Goal: Transaction & Acquisition: Purchase product/service

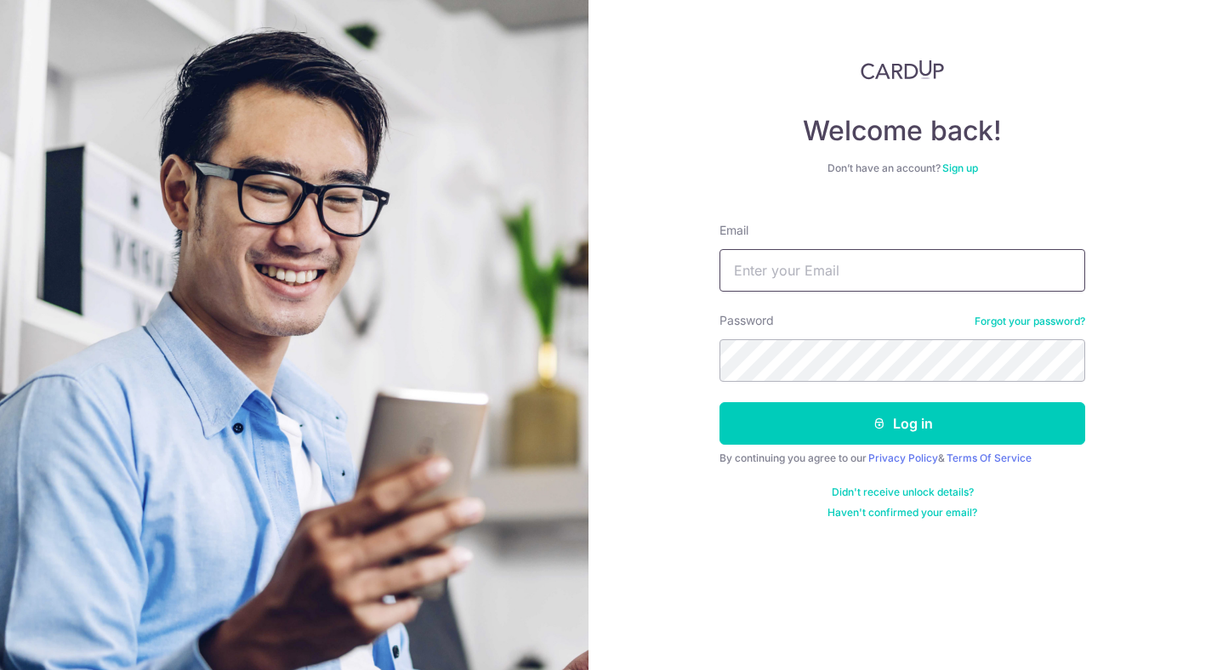
click at [890, 278] on input "Email" at bounding box center [902, 270] width 366 height 43
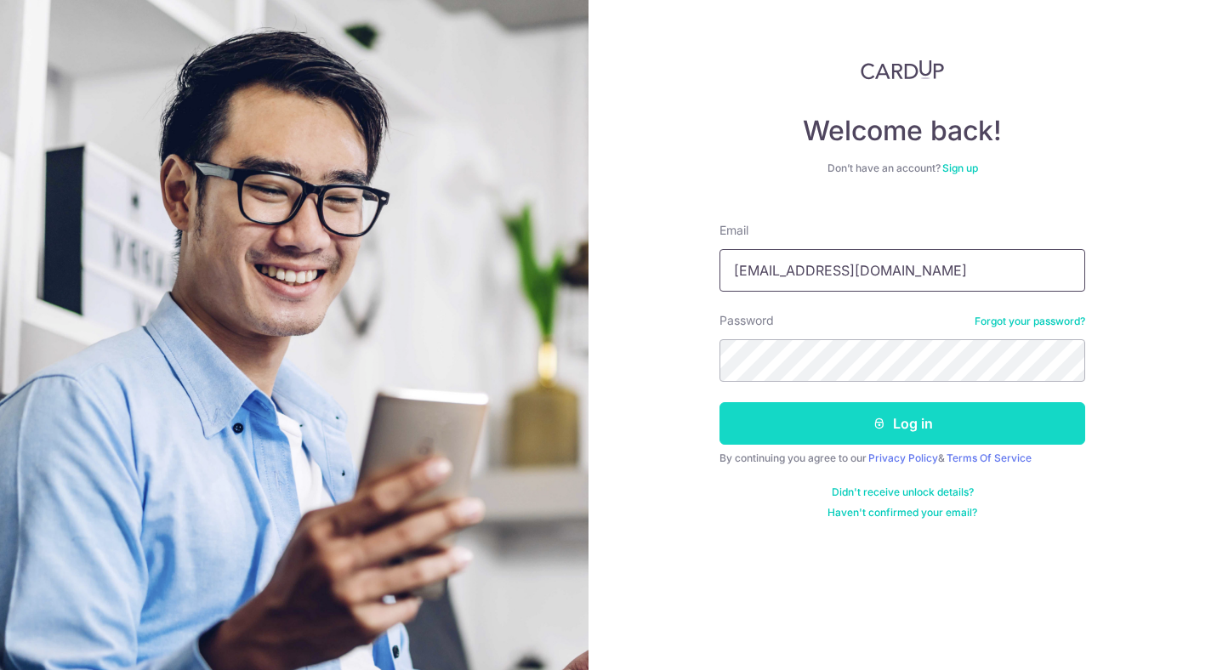
type input "[EMAIL_ADDRESS][DOMAIN_NAME]"
click at [861, 419] on button "Log in" at bounding box center [902, 423] width 366 height 43
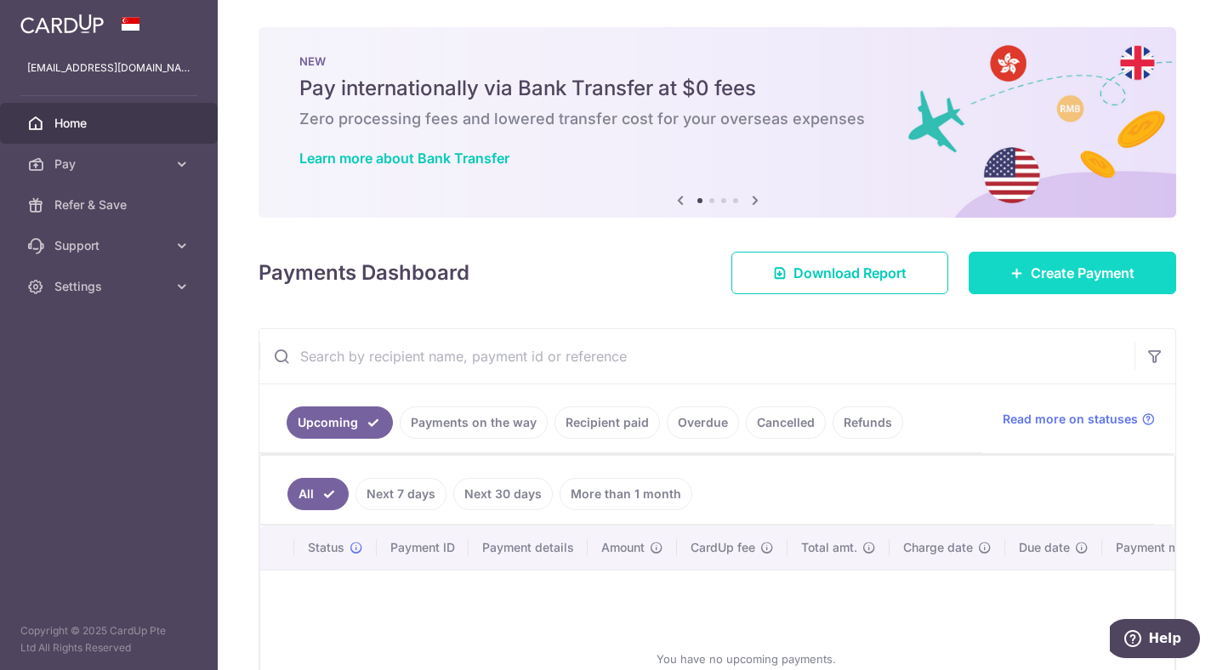
click at [1062, 266] on span "Create Payment" at bounding box center [1083, 273] width 104 height 20
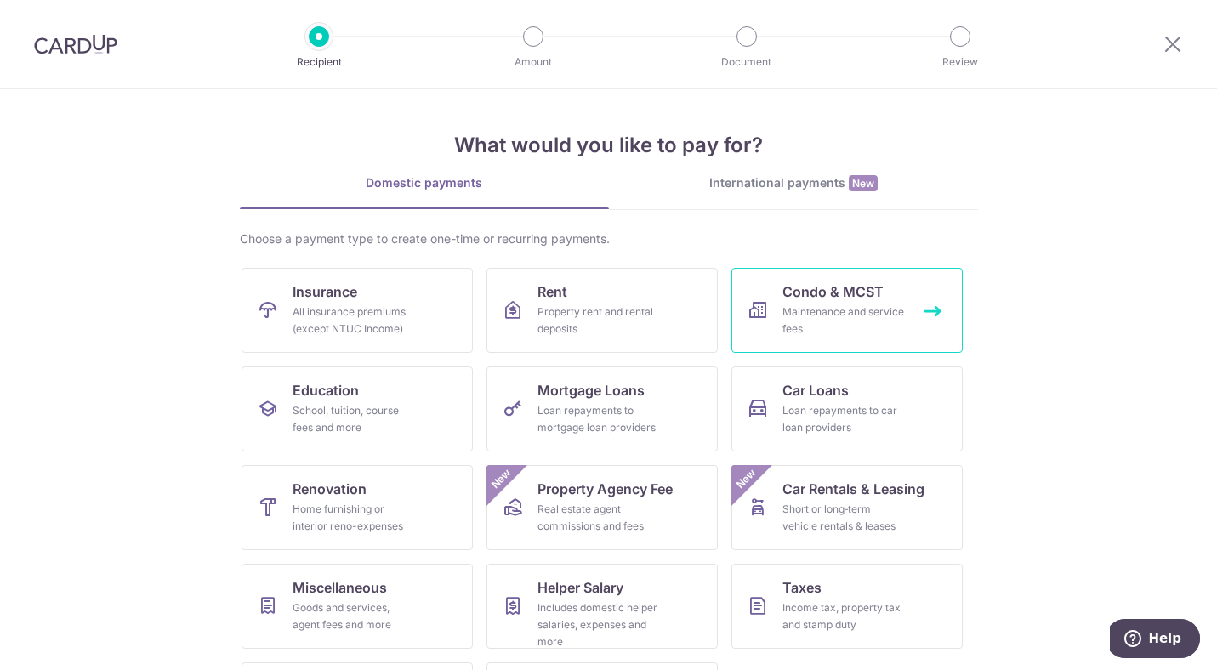
click at [826, 297] on span "Condo & MCST" at bounding box center [832, 291] width 101 height 20
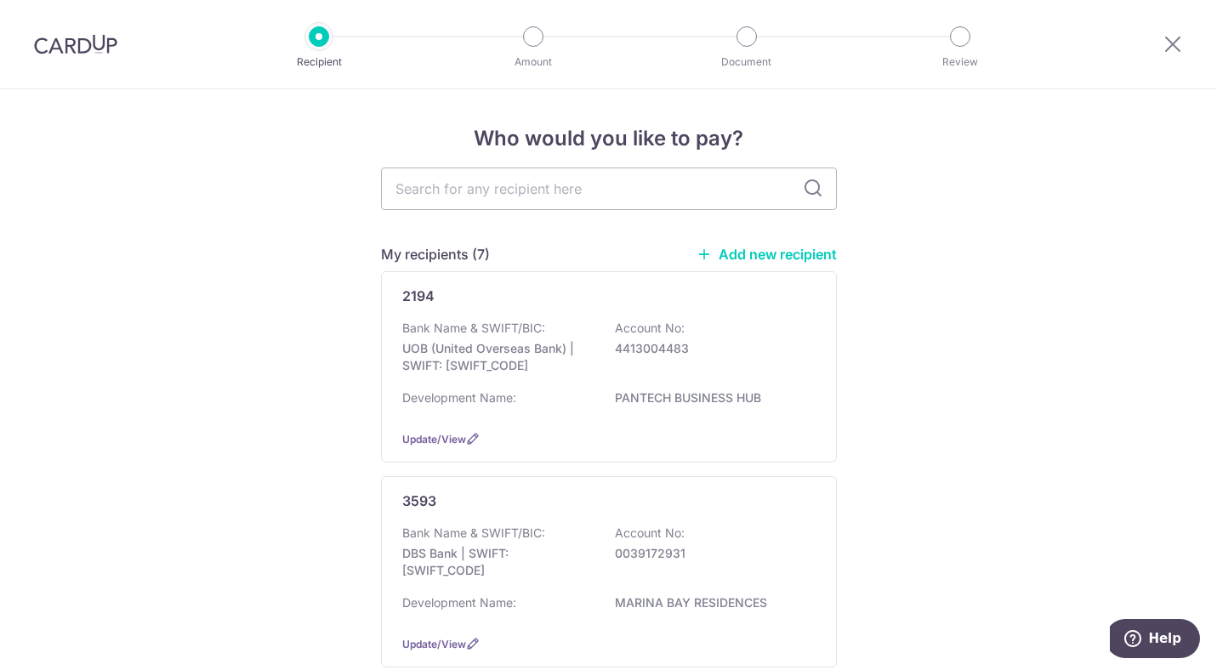
click at [128, 67] on div at bounding box center [75, 44] width 151 height 88
click at [83, 37] on img at bounding box center [75, 44] width 83 height 20
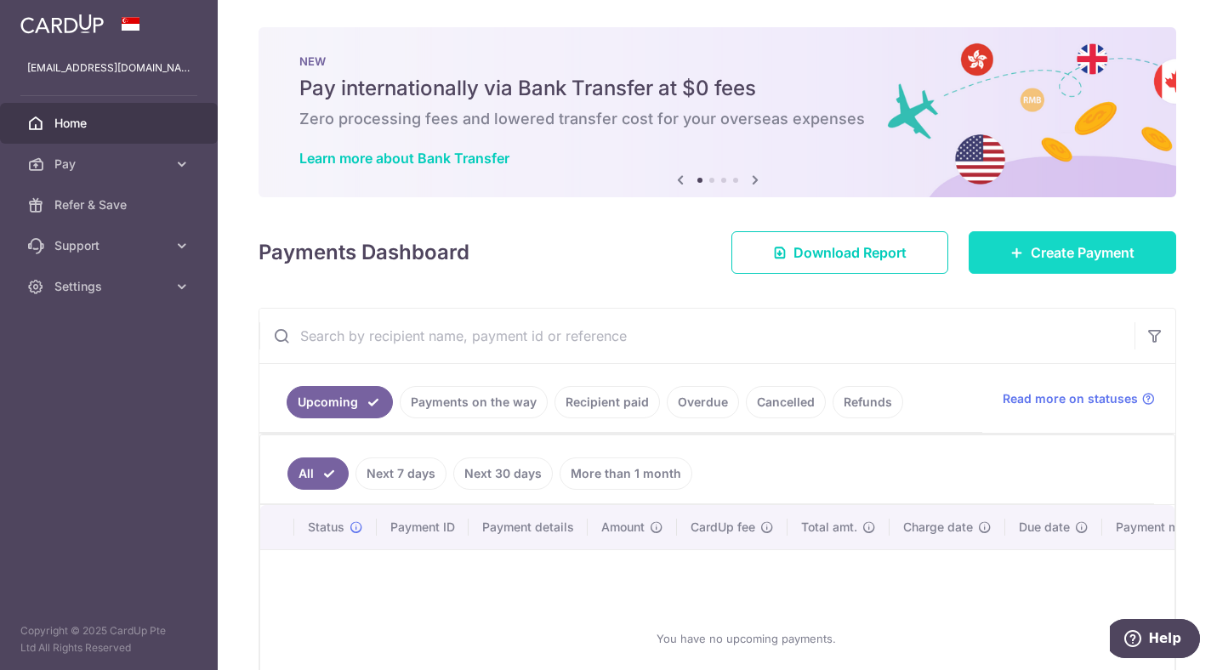
click at [1065, 258] on span "Create Payment" at bounding box center [1083, 252] width 104 height 20
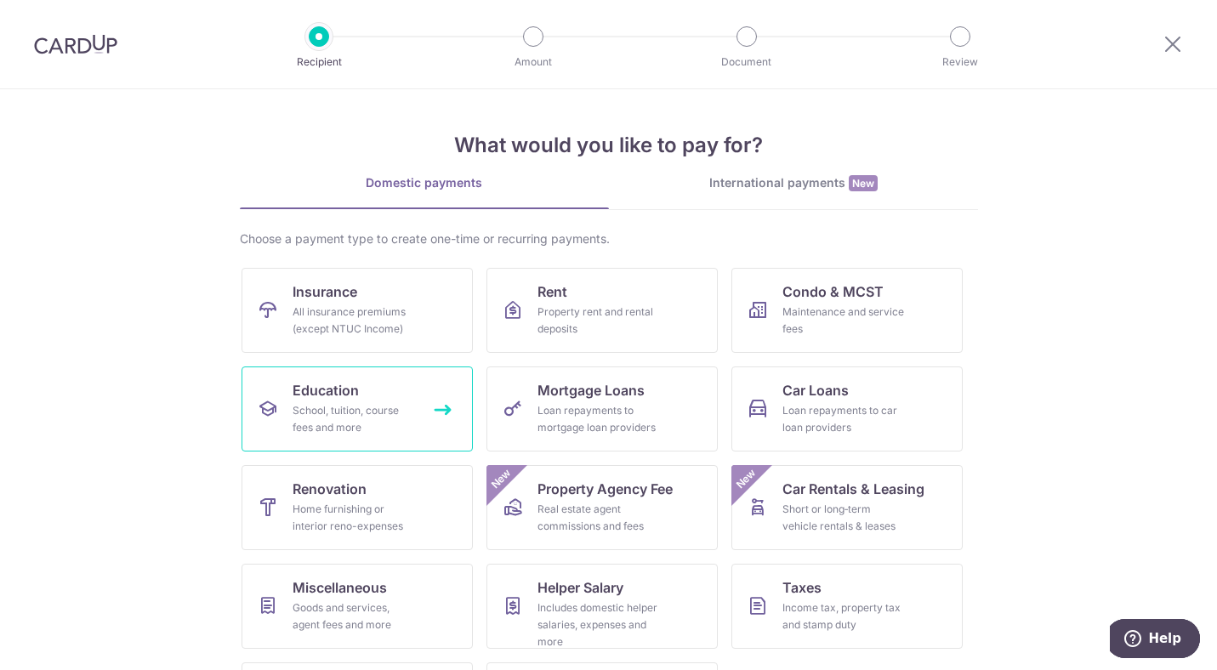
click at [390, 417] on div "School, tuition, course fees and more" at bounding box center [354, 419] width 122 height 34
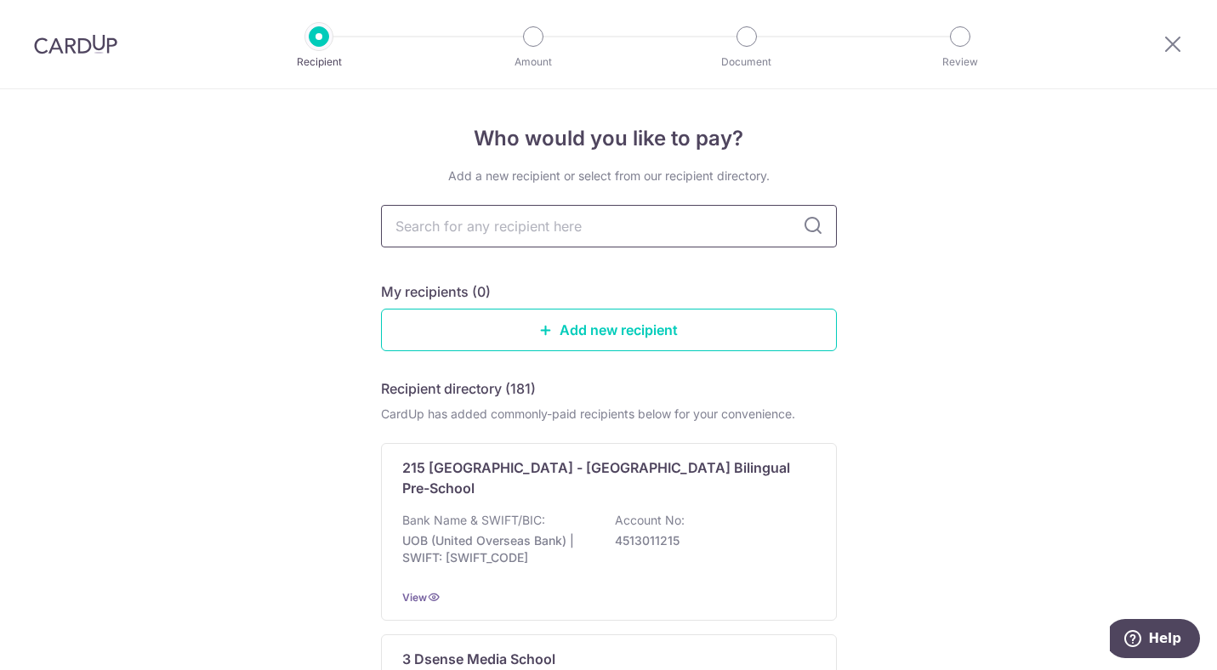
click at [581, 247] on input "text" at bounding box center [609, 226] width 456 height 43
type input "sts"
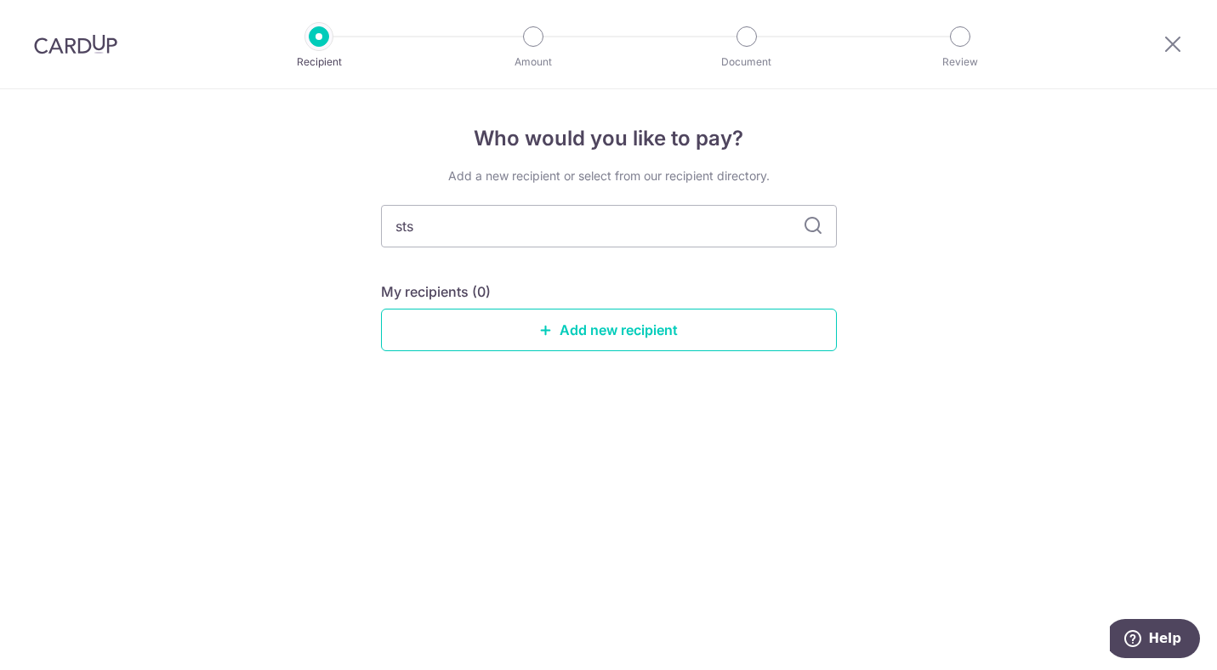
type input "st"
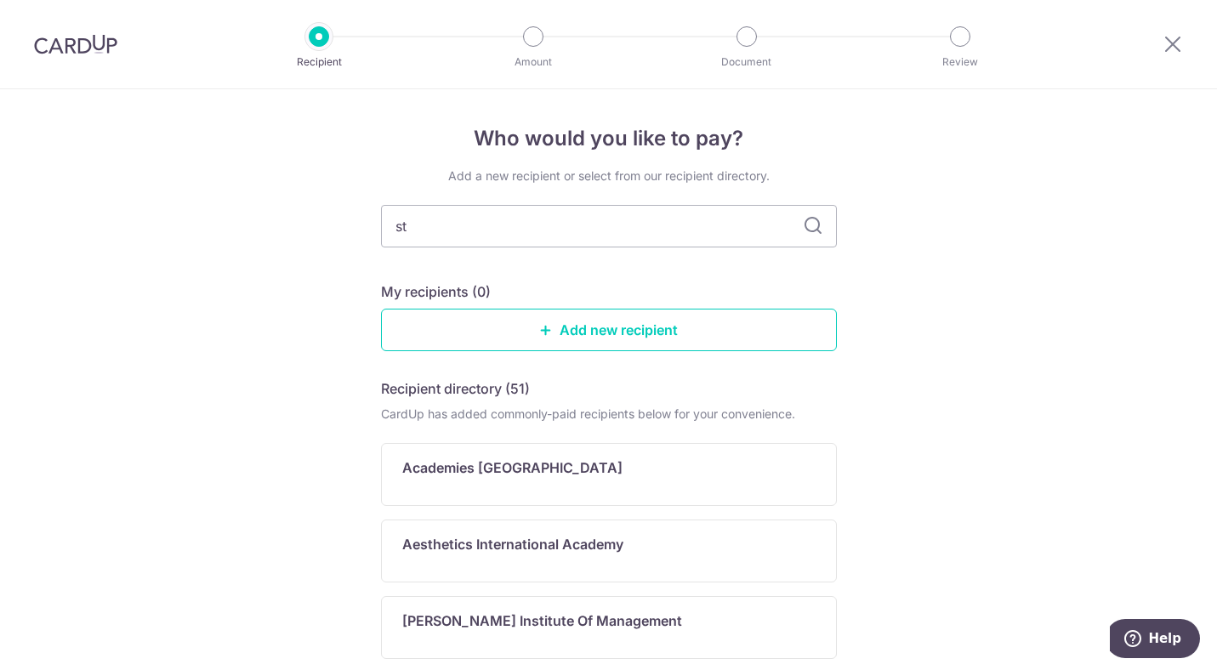
type input "sta"
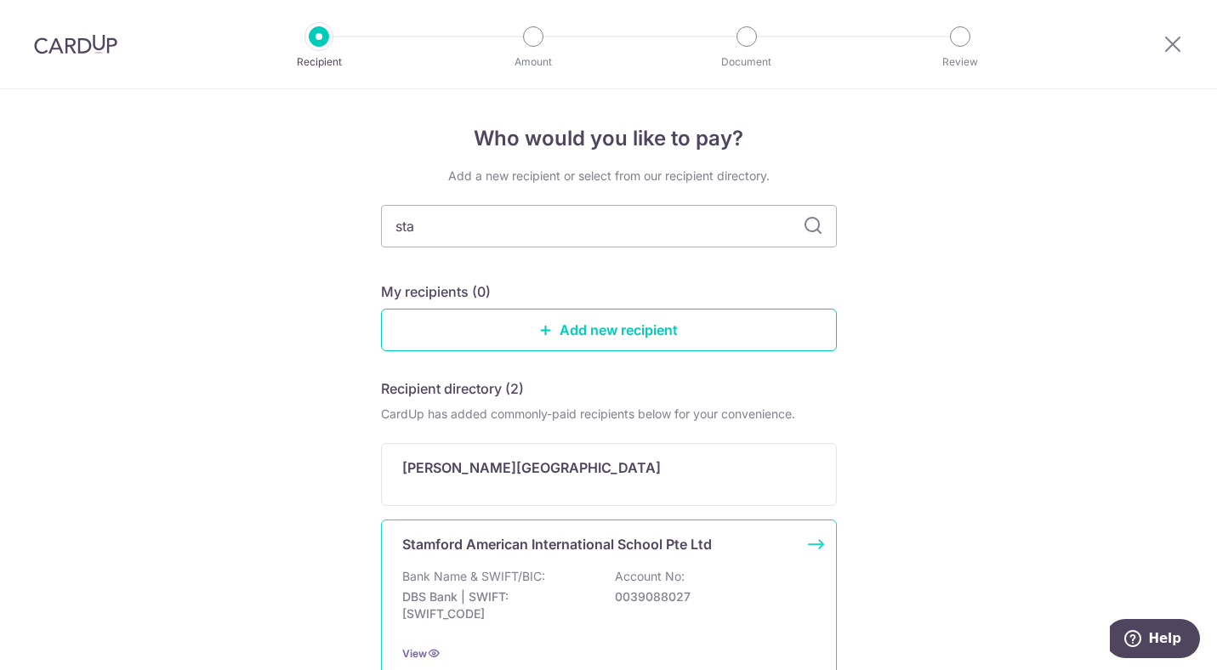
click at [536, 554] on p "Stamford American International School Pte Ltd" at bounding box center [557, 544] width 310 height 20
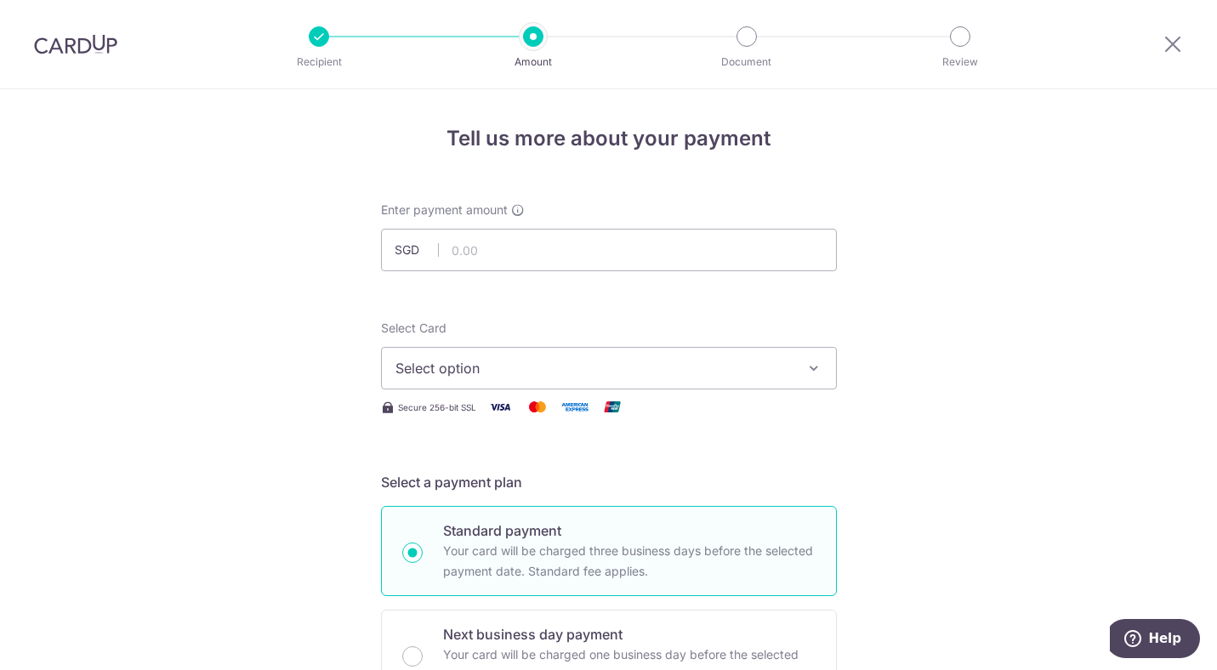
scroll to position [26, 0]
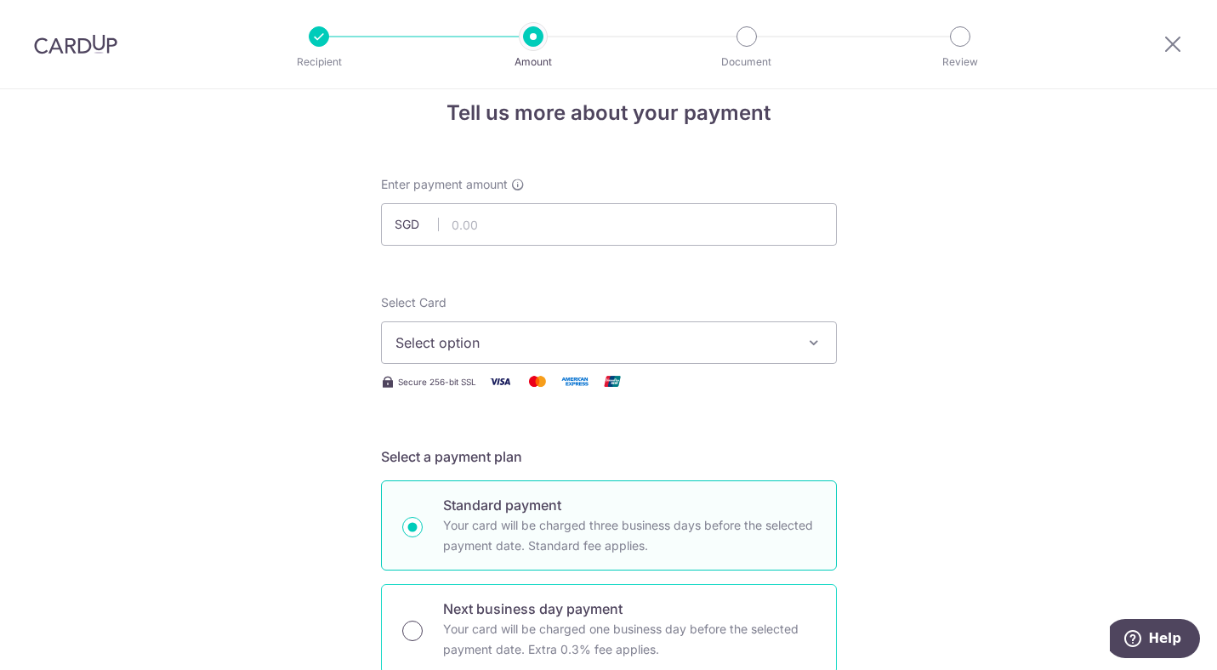
click at [406, 632] on input "Next business day payment Your card will be charged one business day before the…" at bounding box center [412, 631] width 20 height 20
radio input "true"
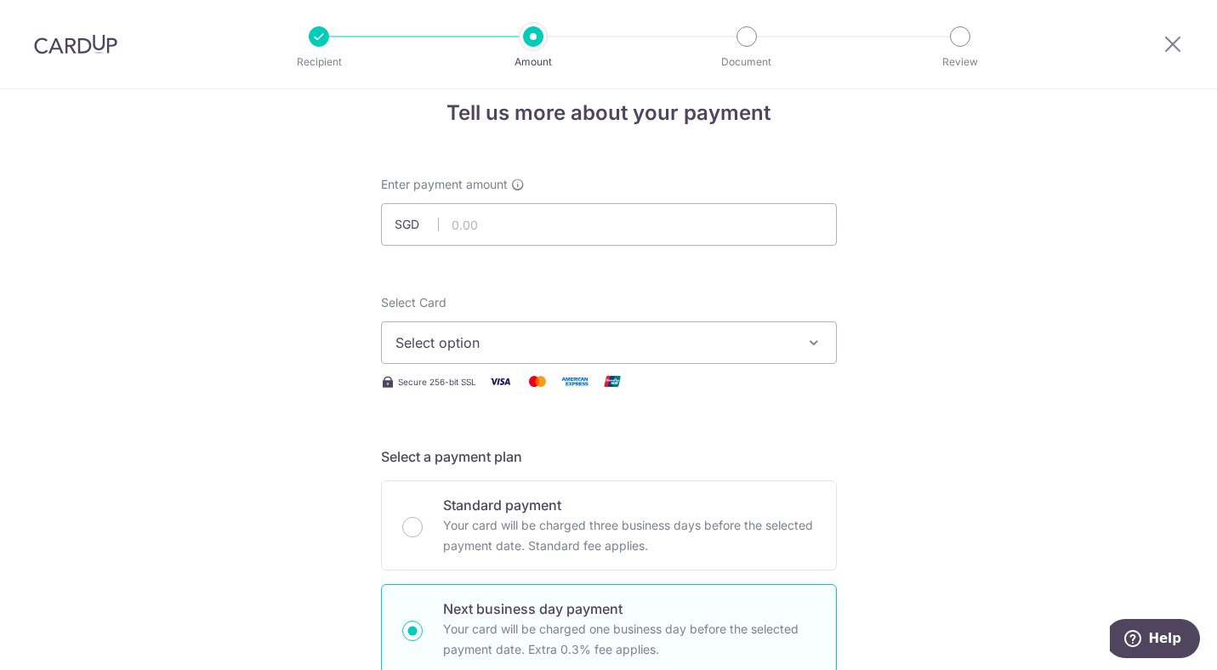
click at [588, 247] on div at bounding box center [628, 246] width 275 height 1
click at [646, 228] on input "text" at bounding box center [609, 224] width 456 height 43
click at [790, 332] on button "Select option" at bounding box center [609, 342] width 456 height 43
type input "2,000.00"
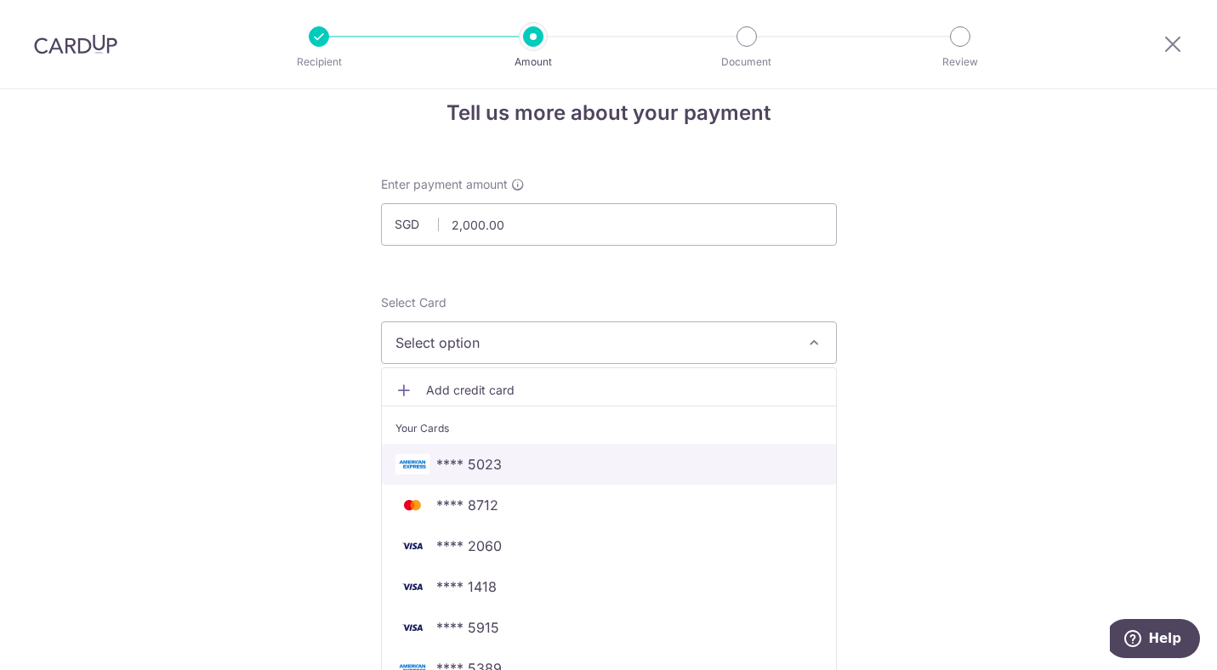
click at [671, 463] on span "**** 5023" at bounding box center [608, 464] width 427 height 20
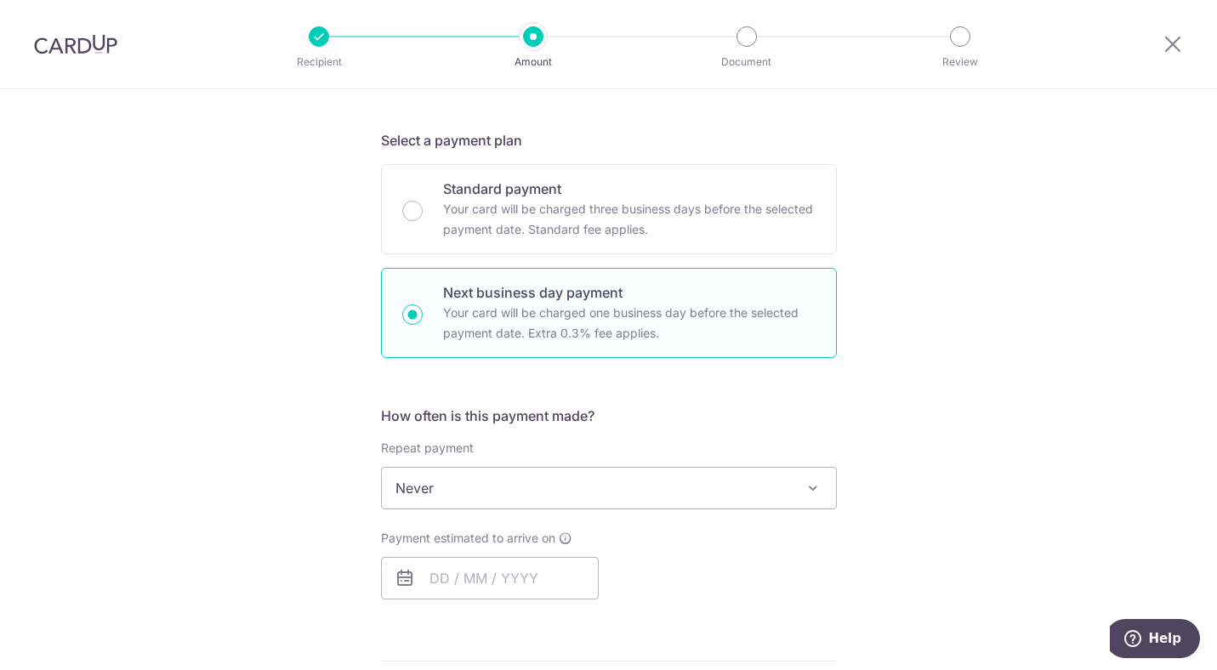
scroll to position [453, 0]
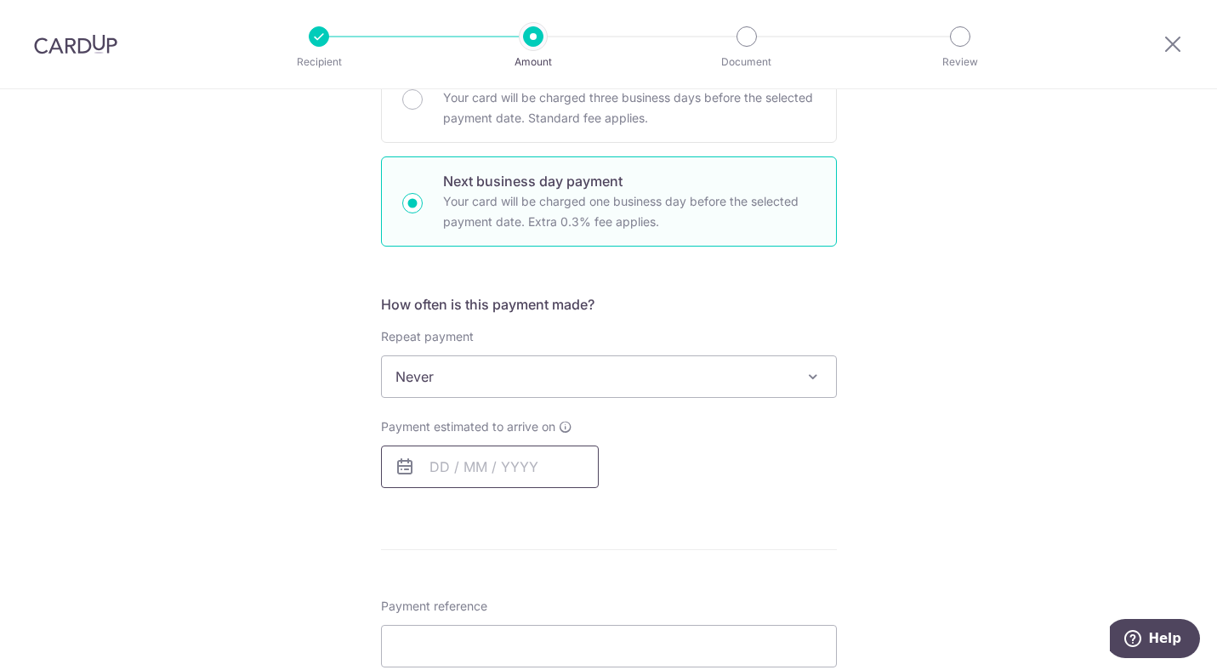
click at [542, 463] on input "text" at bounding box center [490, 467] width 218 height 43
click at [547, 577] on link "2" at bounding box center [551, 587] width 27 height 27
type input "02/10/2025"
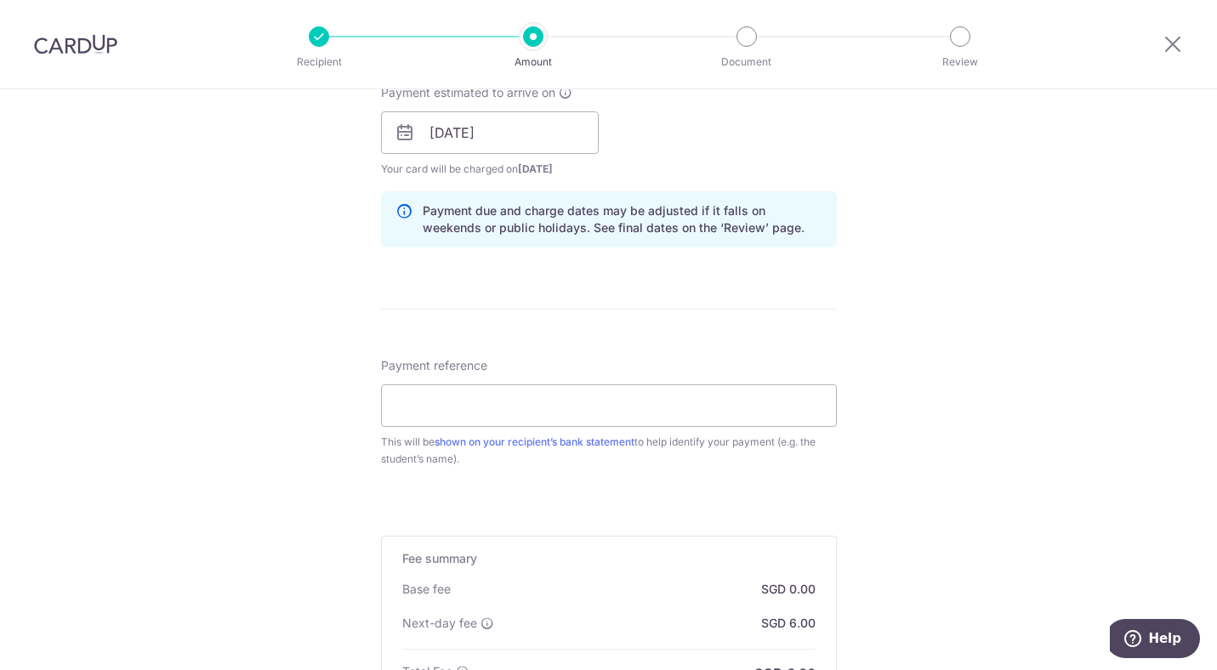
scroll to position [803, 0]
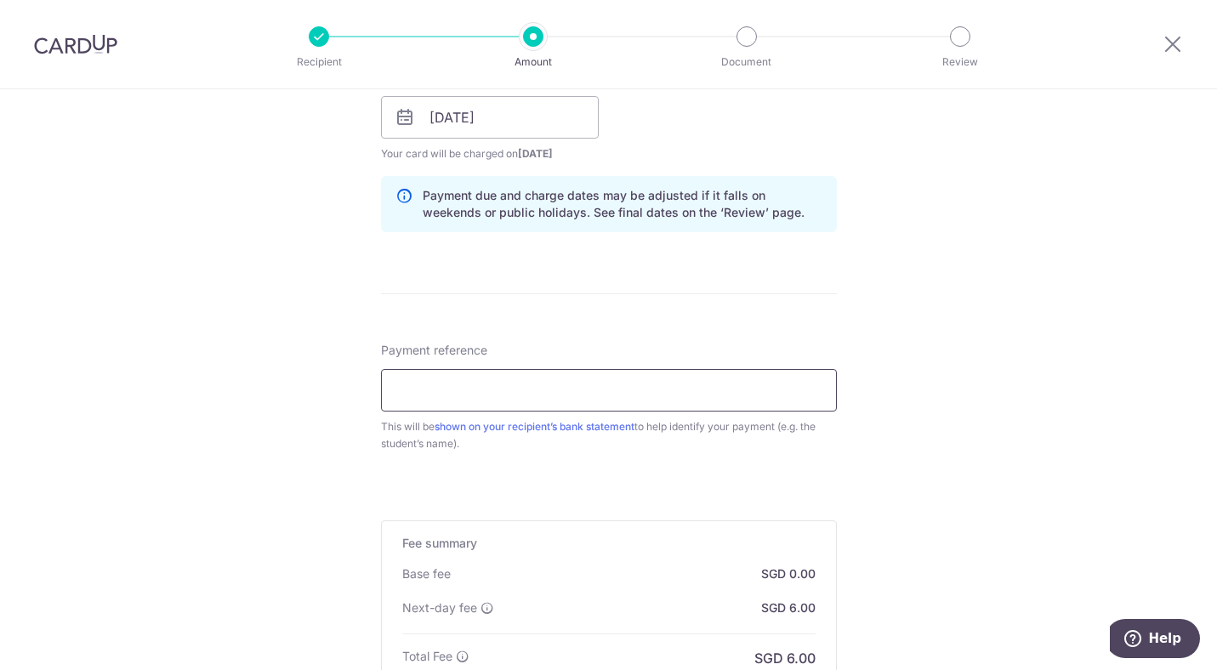
click at [597, 382] on input "Payment reference" at bounding box center [609, 390] width 456 height 43
paste input "SCHOOLFee EDWARD KingstonC008103 01"
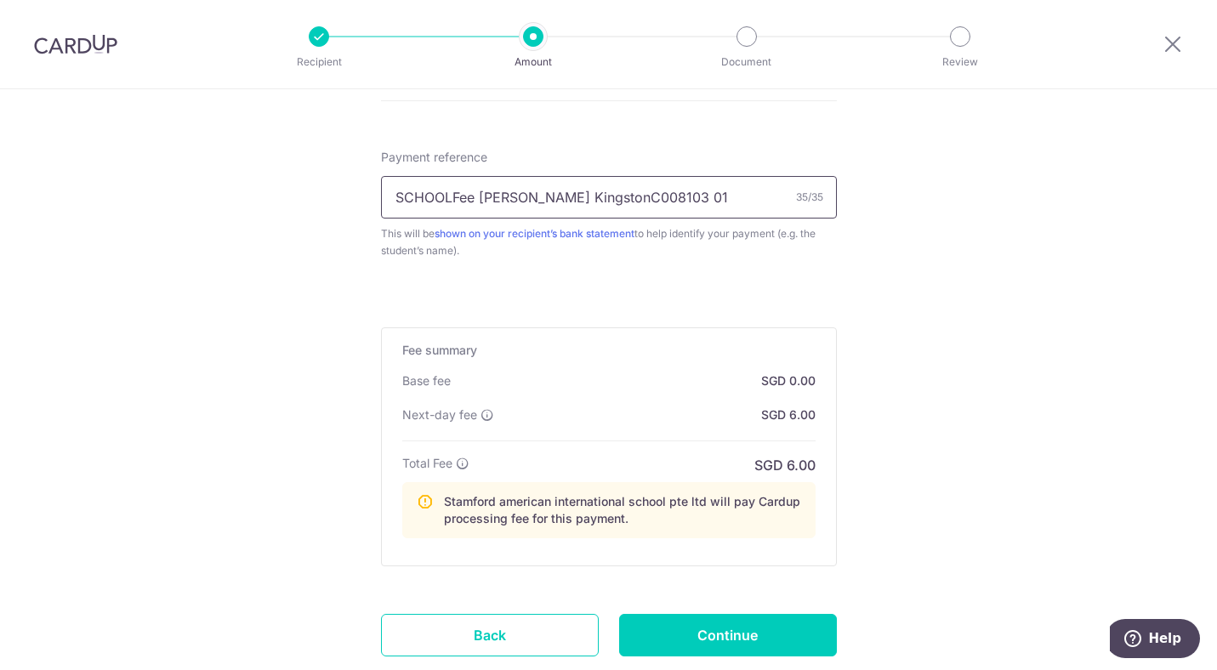
scroll to position [1110, 0]
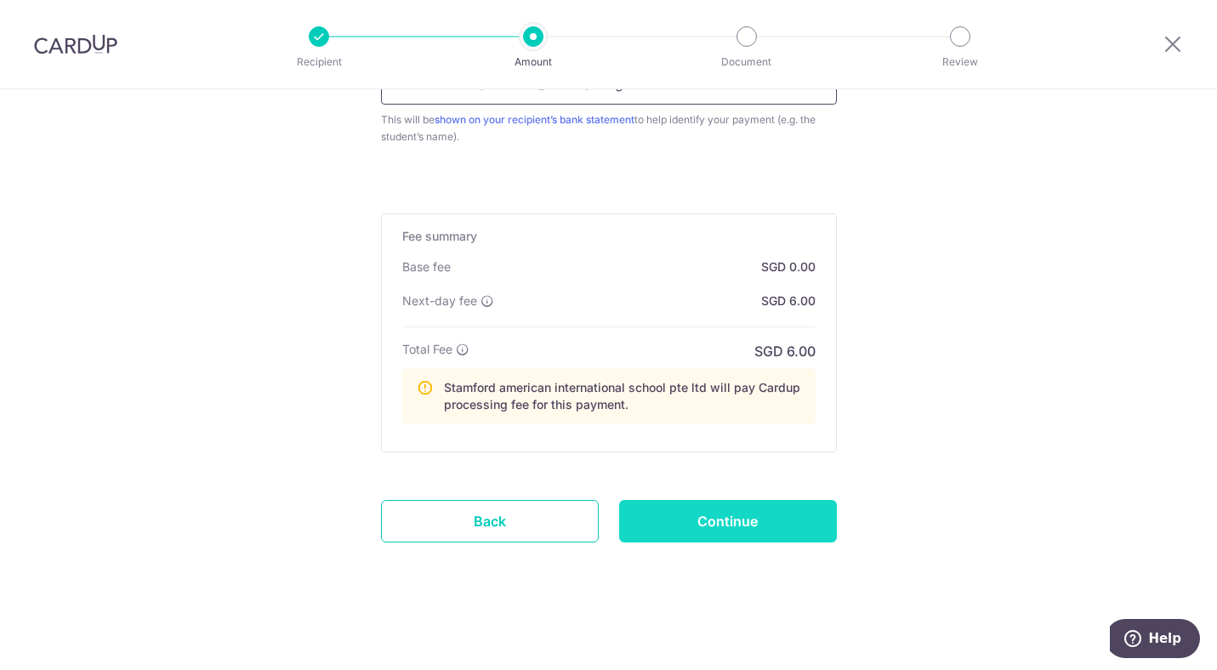
type input "SCHOOLFee EDWARD KingstonC008103 01"
click at [756, 506] on input "Continue" at bounding box center [728, 521] width 218 height 43
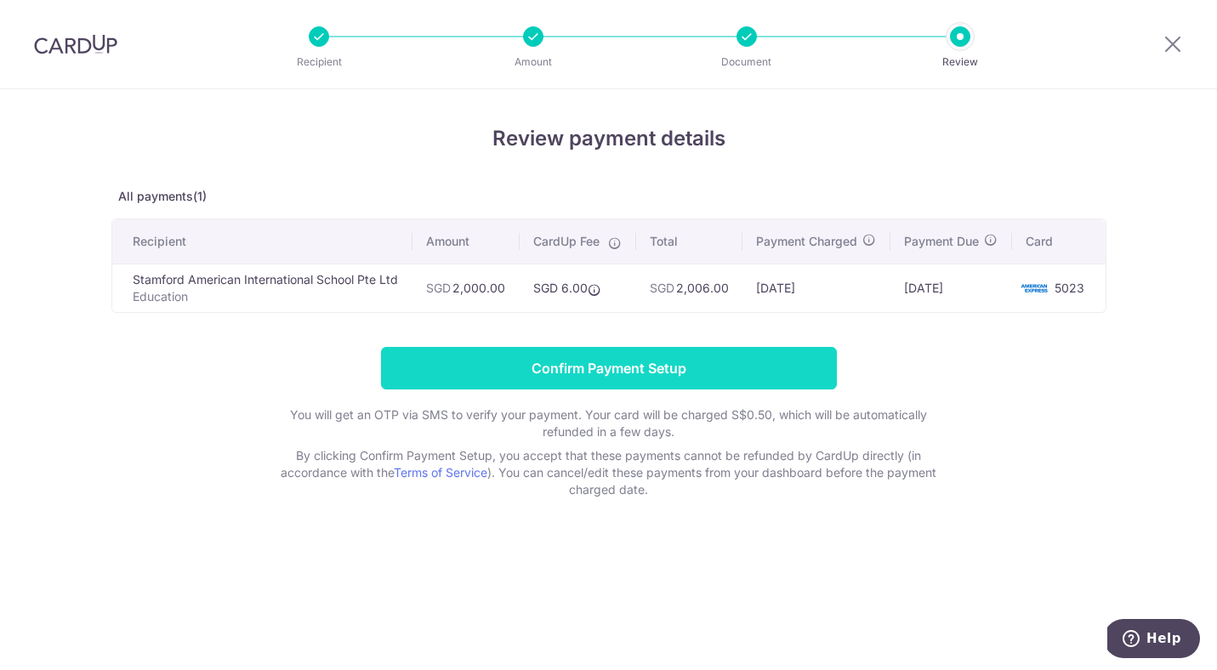
click at [690, 389] on input "Confirm Payment Setup" at bounding box center [609, 368] width 456 height 43
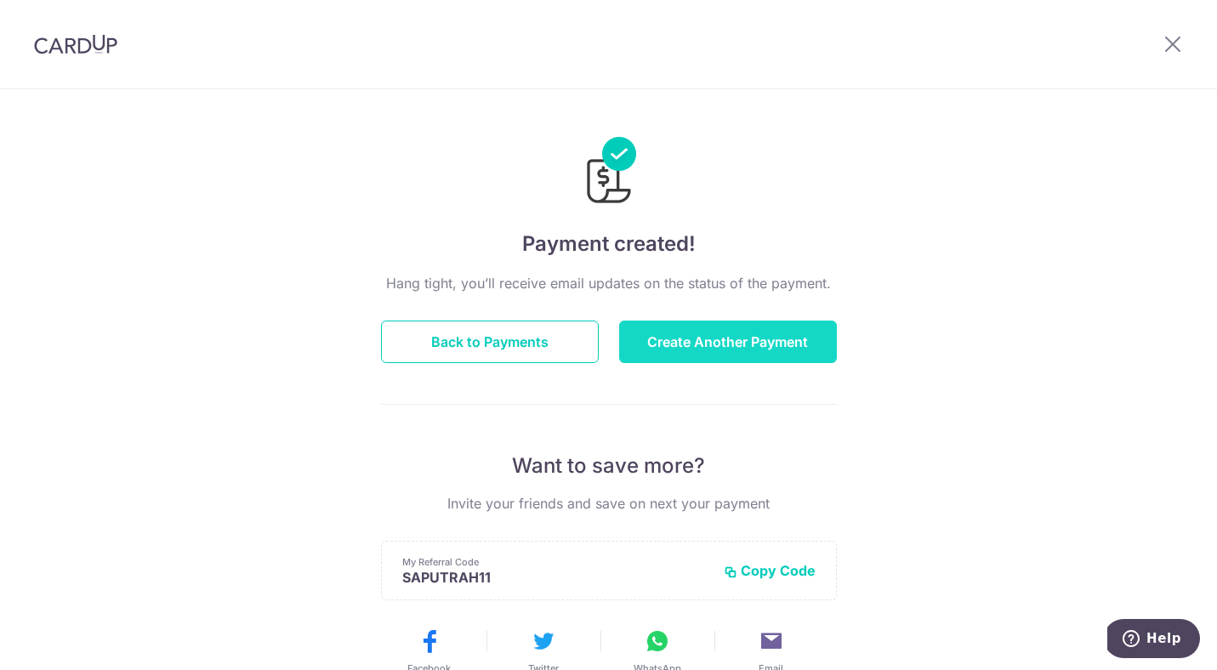
click at [738, 335] on button "Create Another Payment" at bounding box center [728, 342] width 218 height 43
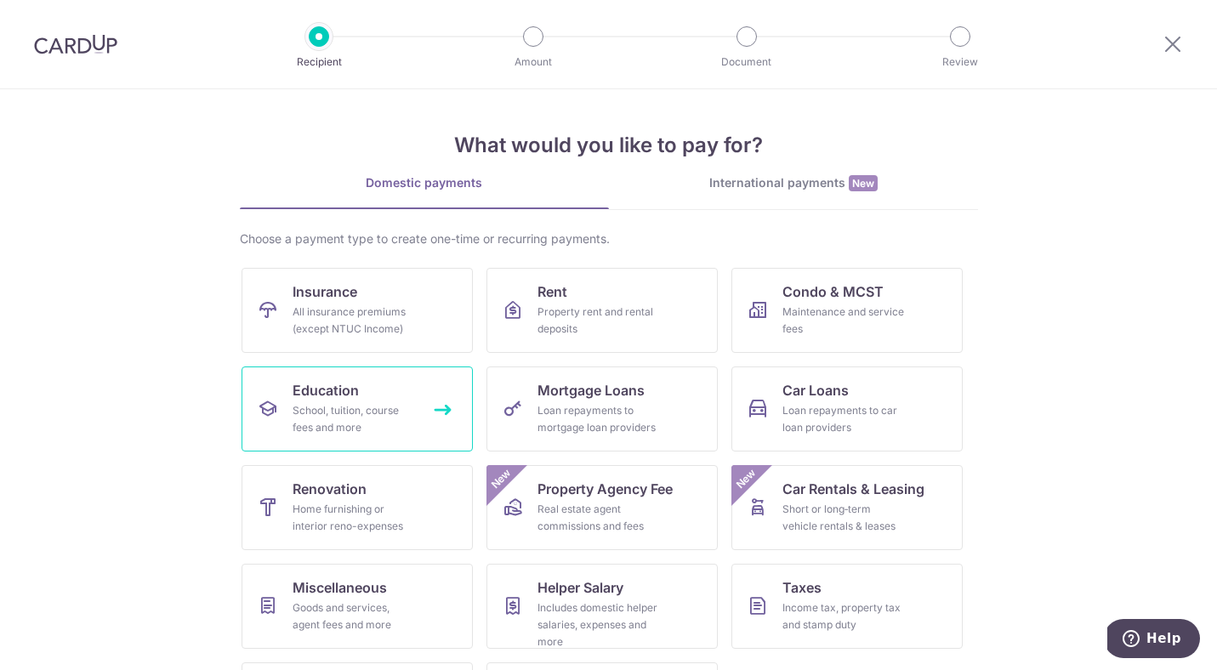
click at [338, 427] on div "School, tuition, course fees and more" at bounding box center [354, 419] width 122 height 34
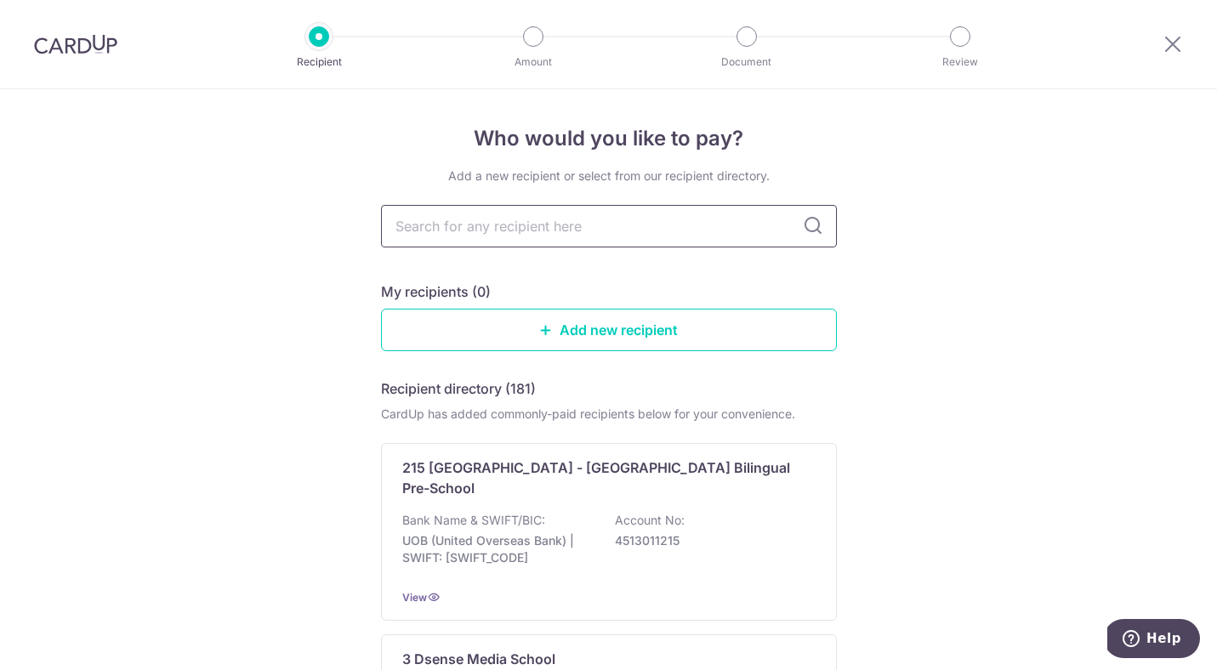
click at [560, 236] on input "text" at bounding box center [609, 226] width 456 height 43
type input "stam"
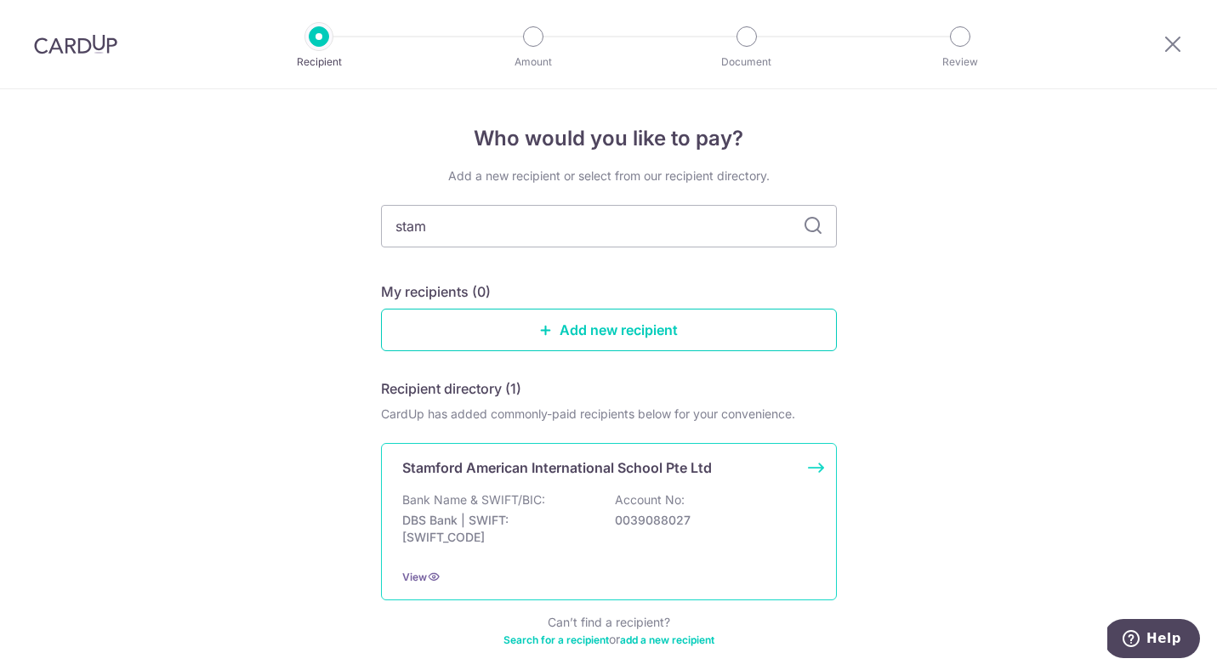
click at [546, 477] on p "Stamford American International School Pte Ltd" at bounding box center [557, 467] width 310 height 20
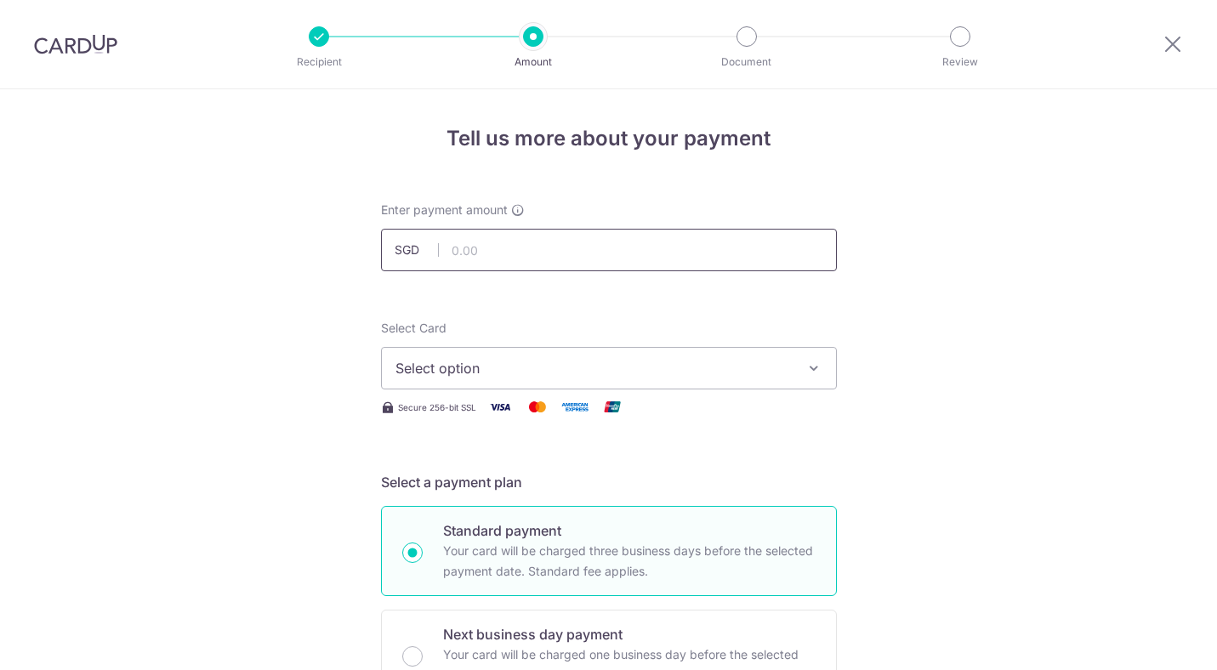
click at [611, 244] on input "text" at bounding box center [609, 250] width 456 height 43
type input "2000"
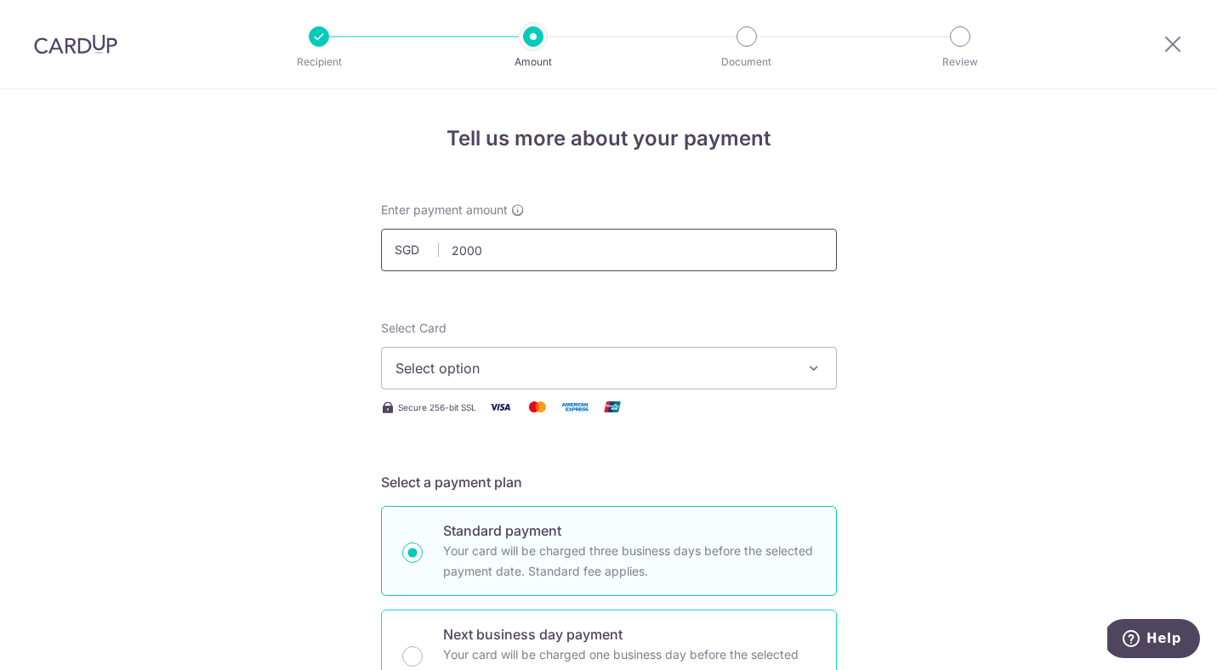
scroll to position [16, 0]
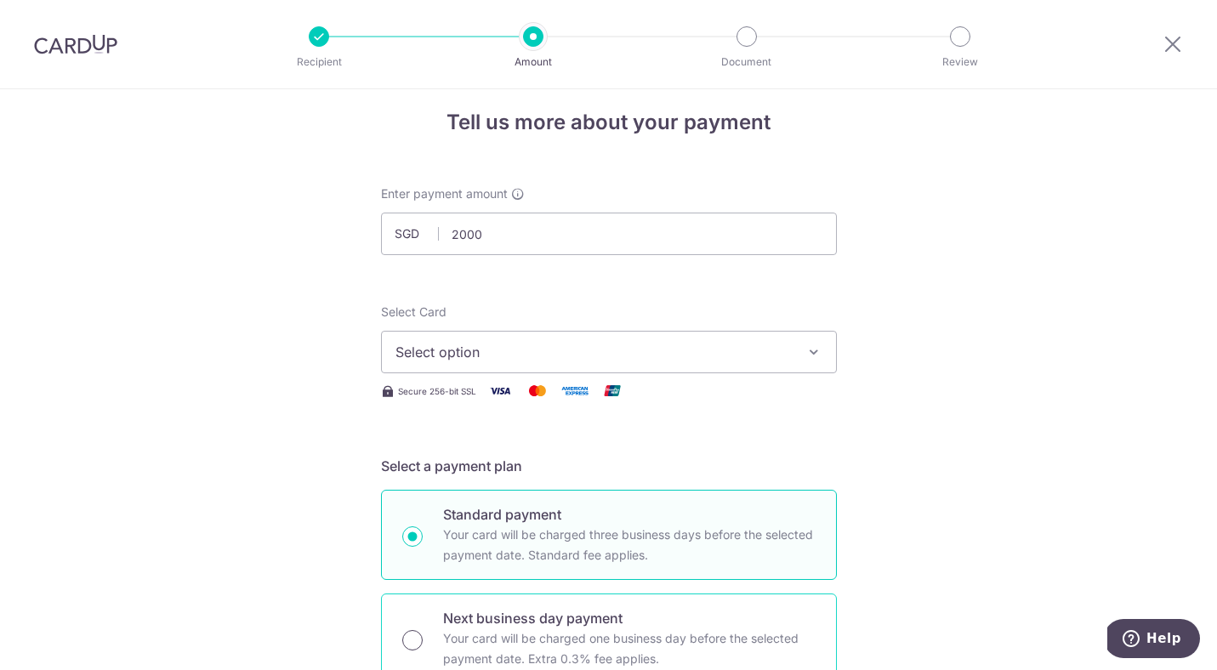
click at [404, 639] on input "Next business day payment Your card will be charged one business day before the…" at bounding box center [412, 640] width 20 height 20
radio input "true"
type input "2,000.00"
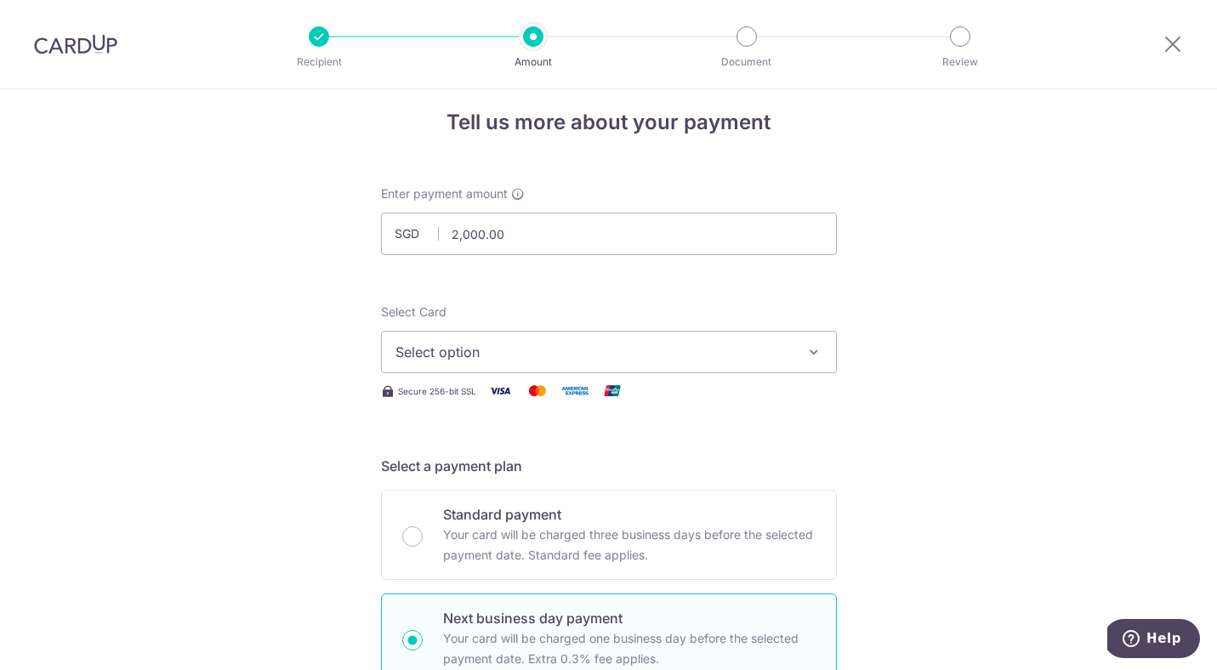
click at [805, 359] on icon "button" at bounding box center [813, 352] width 17 height 17
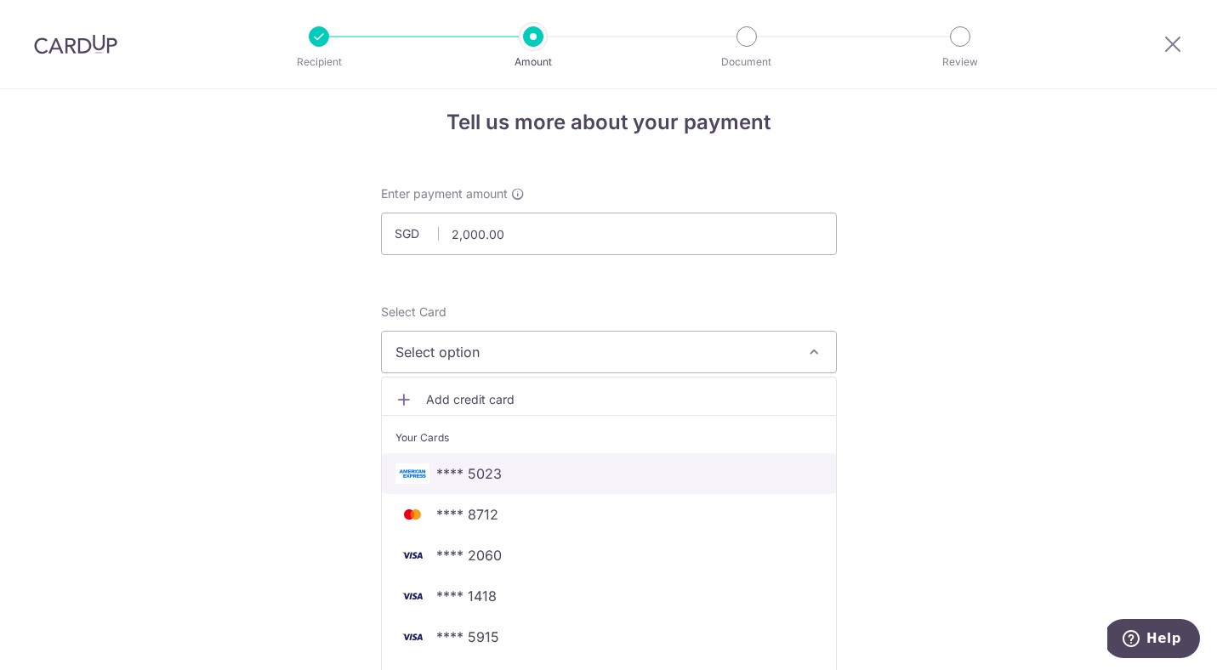
click at [613, 487] on link "**** 5023" at bounding box center [609, 473] width 454 height 41
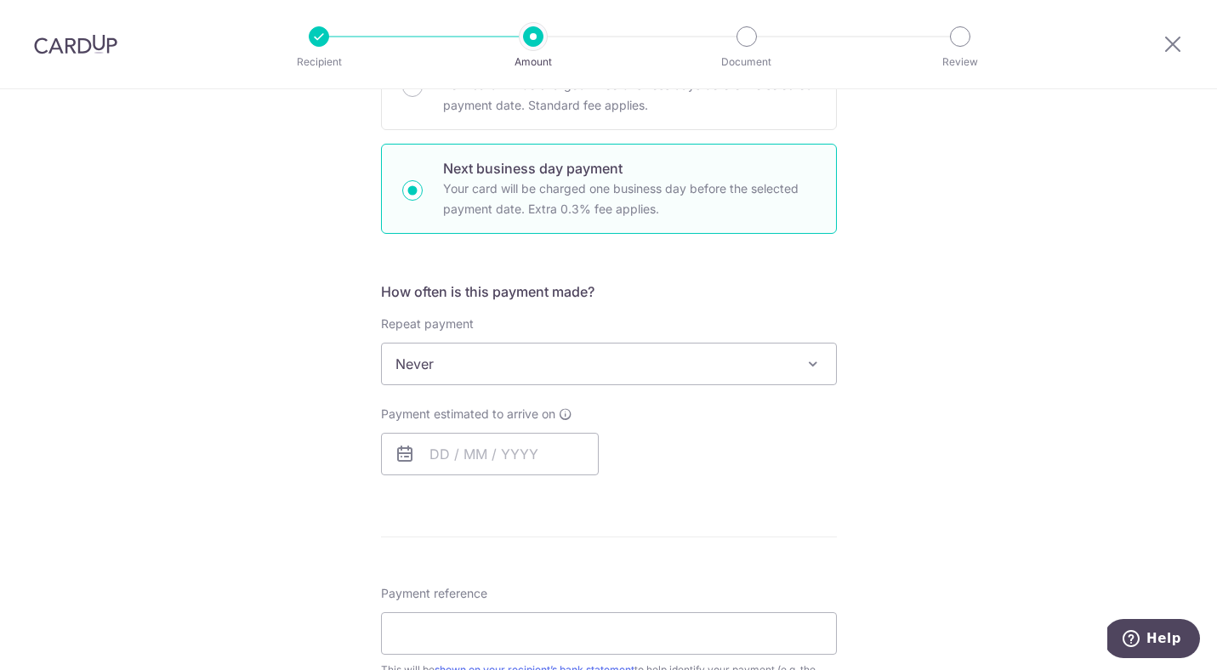
scroll to position [468, 0]
click at [556, 456] on input "text" at bounding box center [490, 452] width 218 height 43
click at [545, 565] on link "2" at bounding box center [551, 572] width 27 height 27
type input "02/10/2025"
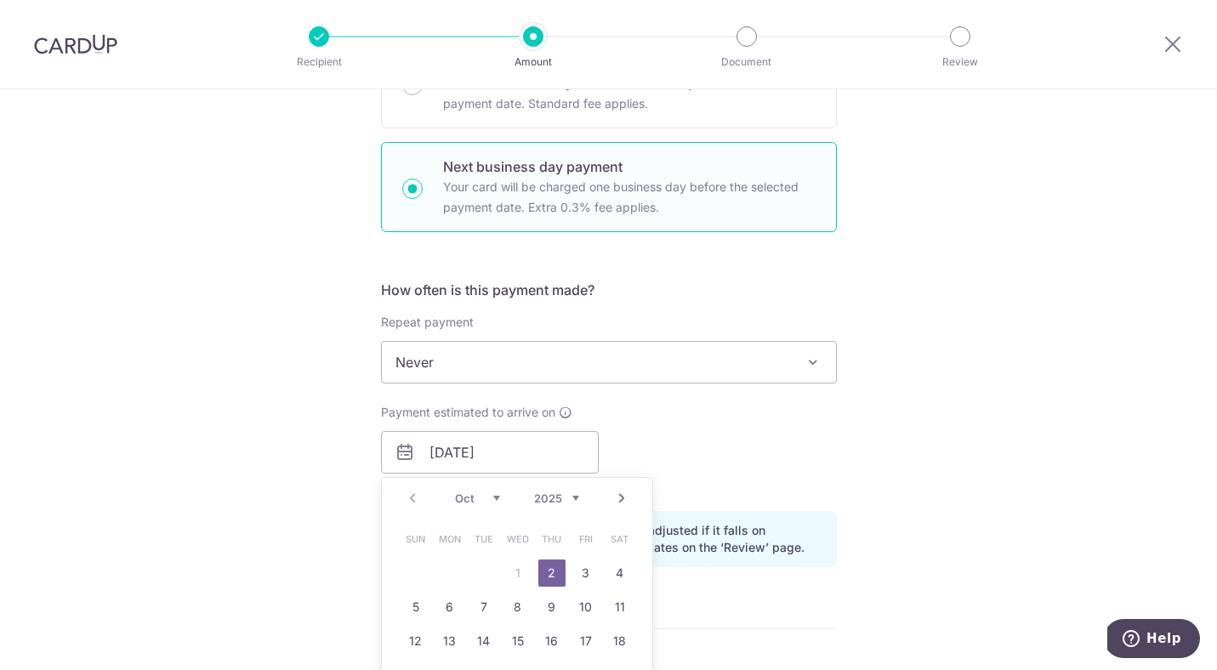
scroll to position [790, 0]
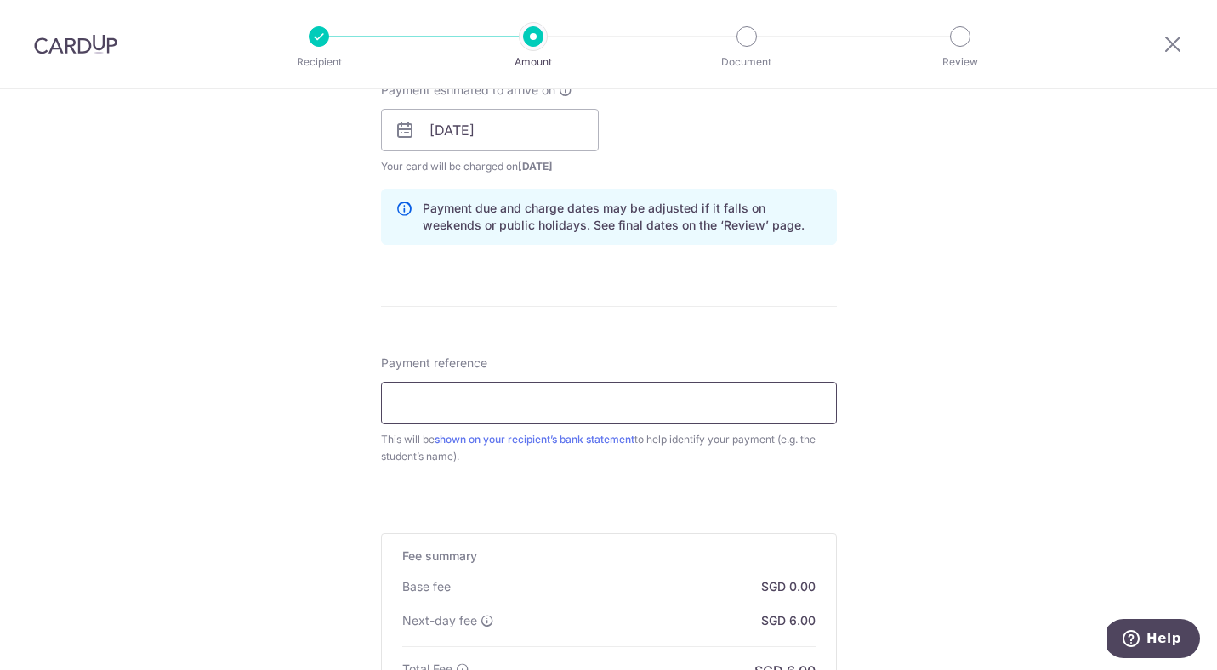
click at [687, 389] on input "Payment reference" at bounding box center [609, 403] width 456 height 43
paste input "SCHOOLFee EDWARD KingstonC008103 01"
type input "SCHOOLFee EDWARD KingstonC008103 01"
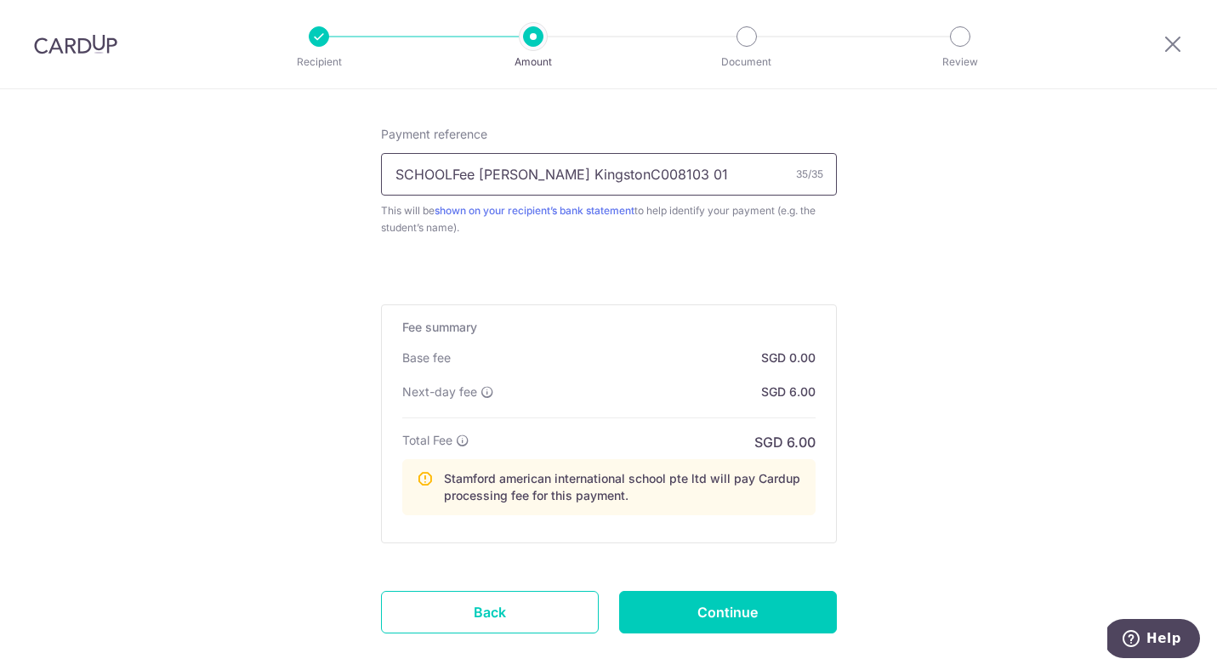
scroll to position [1110, 0]
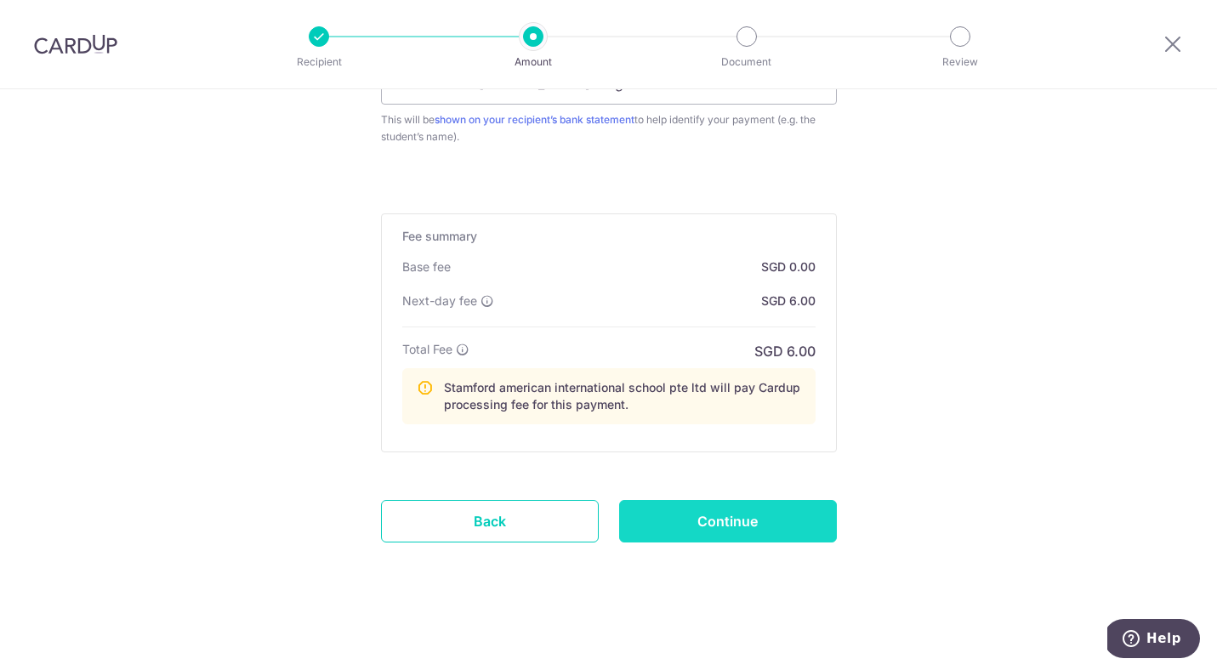
click at [765, 528] on input "Continue" at bounding box center [728, 521] width 218 height 43
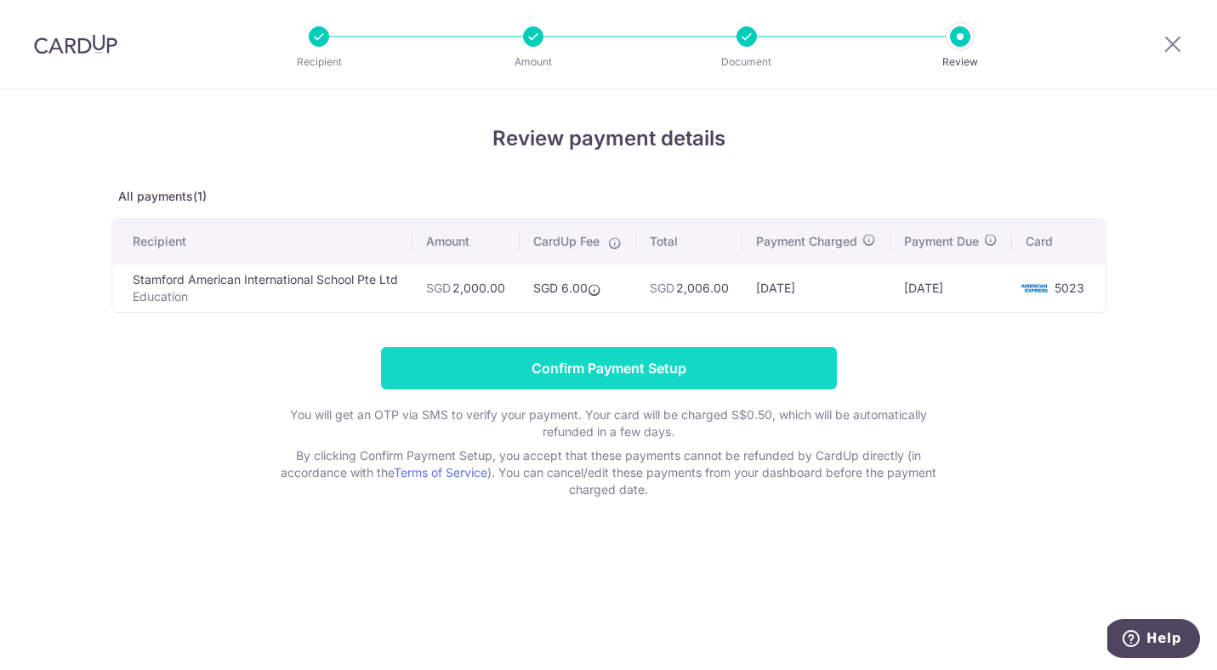
click at [774, 367] on input "Confirm Payment Setup" at bounding box center [609, 368] width 456 height 43
